Goal: Task Accomplishment & Management: Use online tool/utility

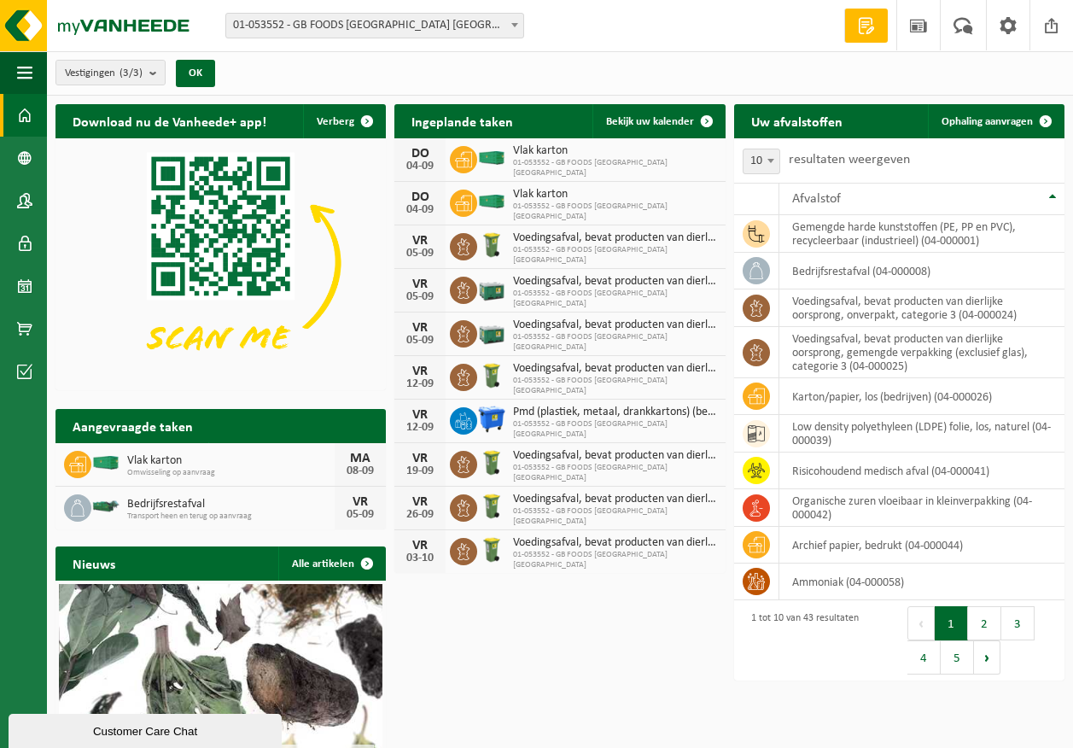
click at [274, 468] on span "Omwisseling op aanvraag" at bounding box center [230, 473] width 207 height 10
click at [663, 128] on link "Bekijk uw kalender" at bounding box center [657, 121] width 131 height 34
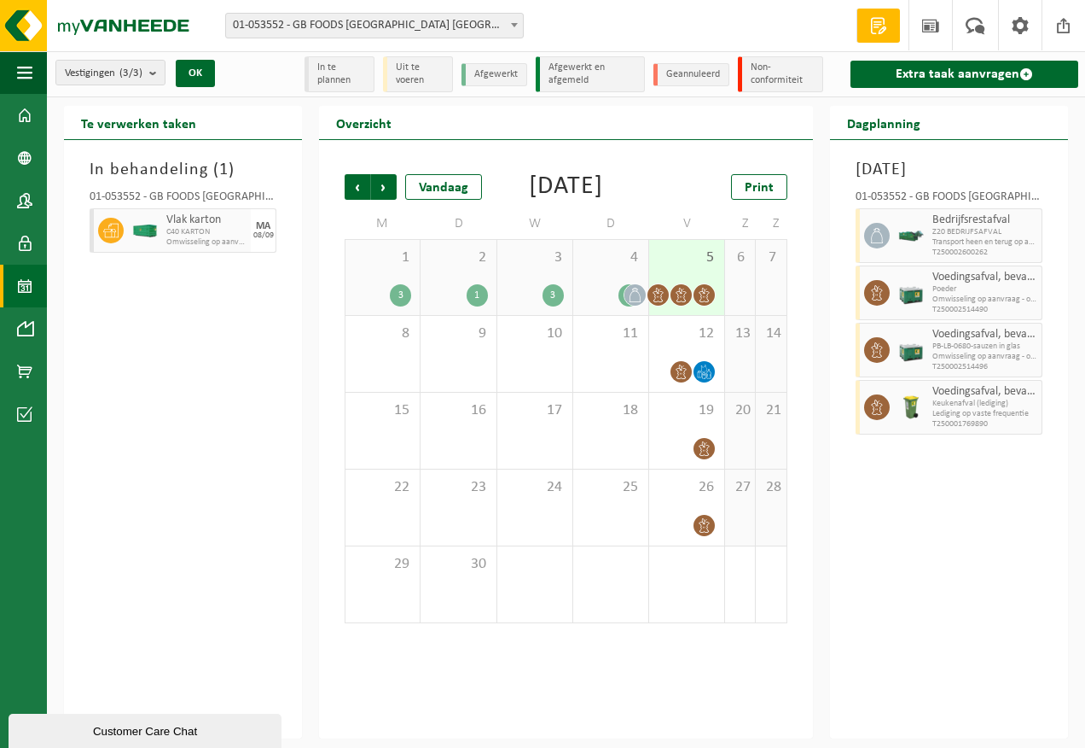
click at [678, 302] on icon at bounding box center [681, 295] width 15 height 15
click at [195, 226] on span "Vlak karton" at bounding box center [193, 220] width 55 height 14
click at [128, 236] on div at bounding box center [145, 230] width 34 height 44
click at [394, 384] on div "8" at bounding box center [383, 354] width 74 height 76
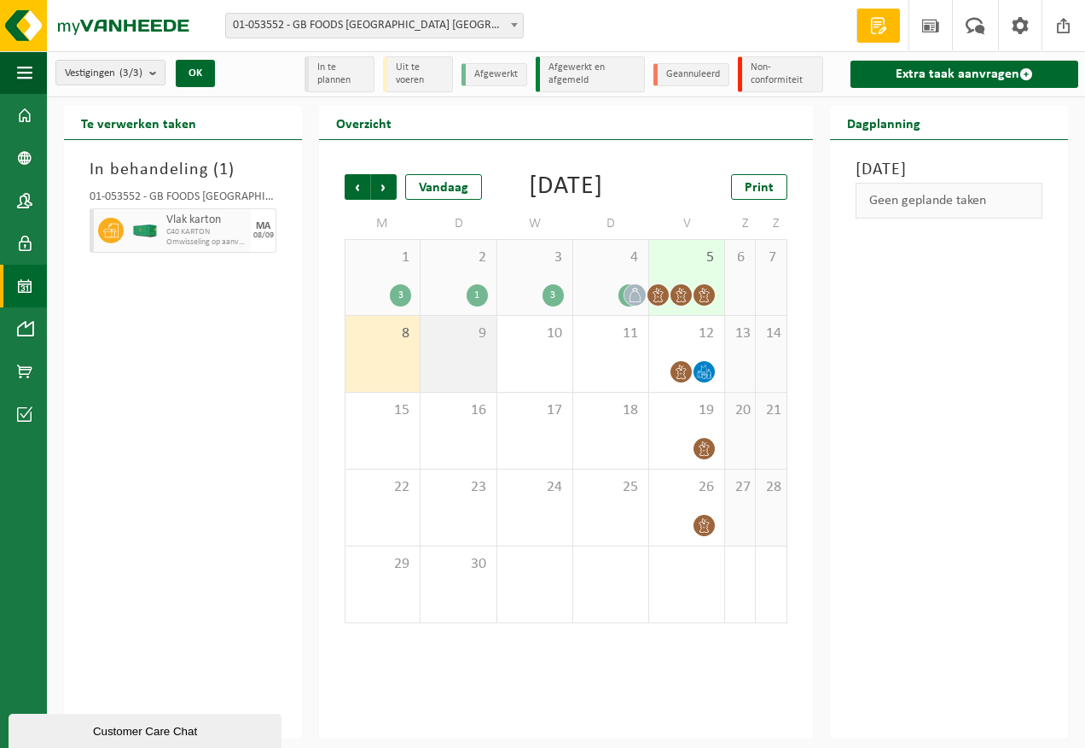
click at [467, 392] on div "9" at bounding box center [458, 354] width 75 height 76
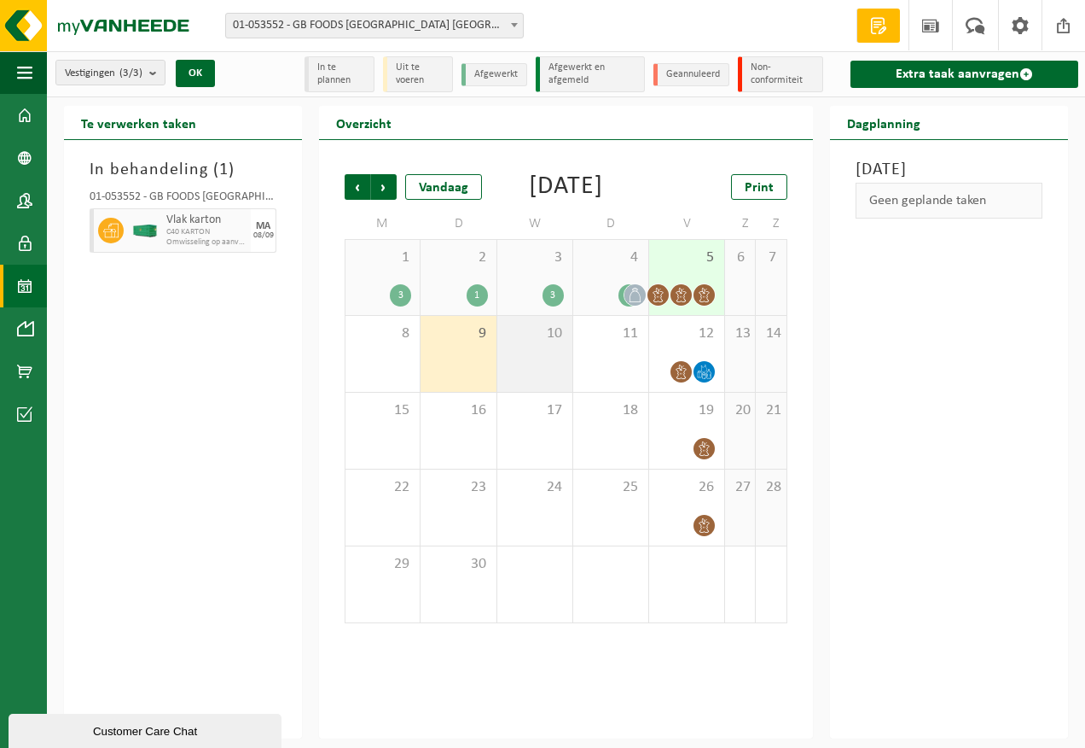
click at [515, 385] on div "10" at bounding box center [534, 354] width 75 height 76
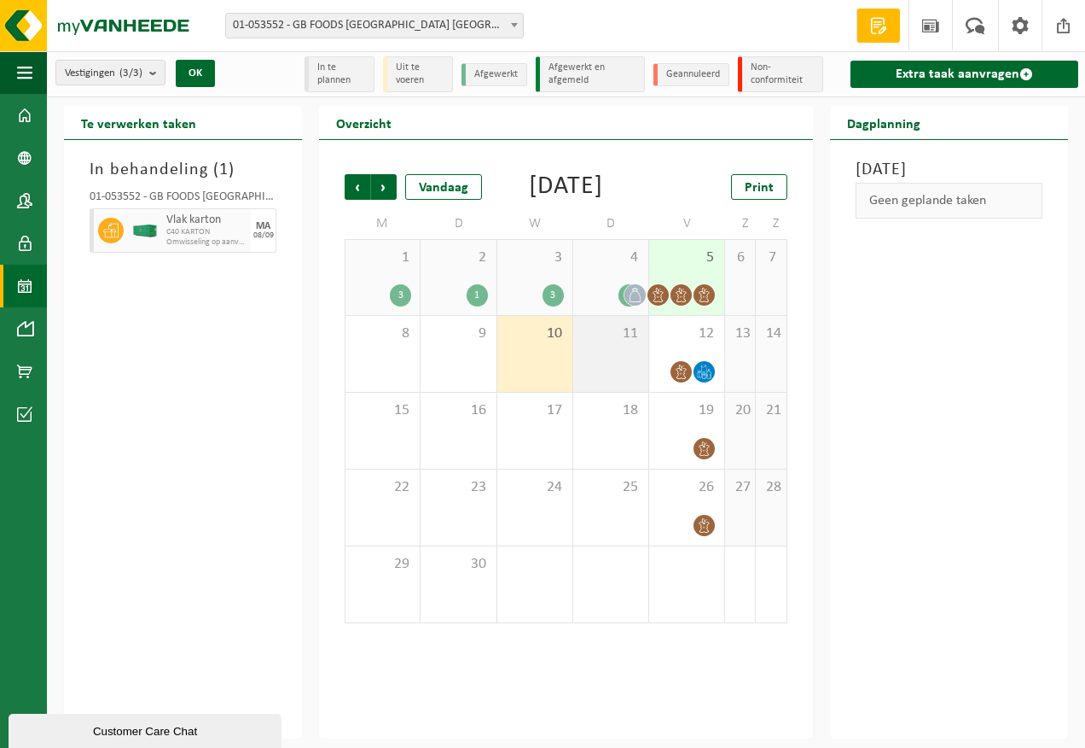
click at [614, 384] on div "11" at bounding box center [610, 354] width 75 height 76
